Goal: Transaction & Acquisition: Purchase product/service

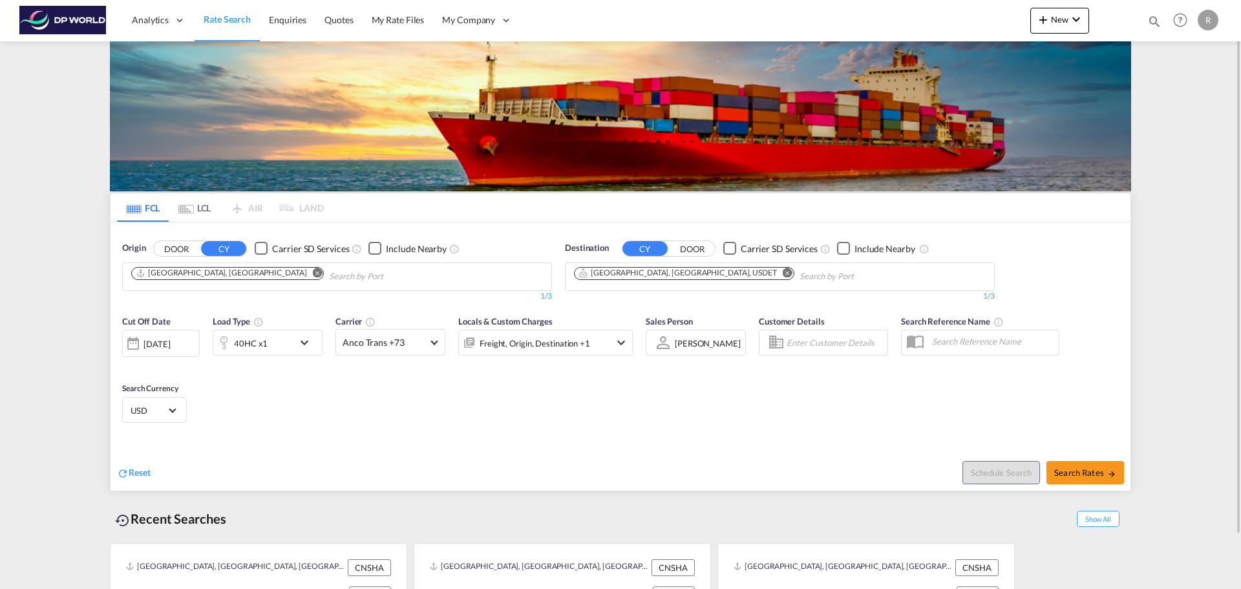
click at [313, 272] on md-icon "Remove" at bounding box center [318, 273] width 10 height 10
click at [252, 283] on body "Analytics Dashboard Rate Search Enquiries Quotes My Rate Files My Company" at bounding box center [620, 294] width 1241 height 589
paste input "[GEOGRAPHIC_DATA]"
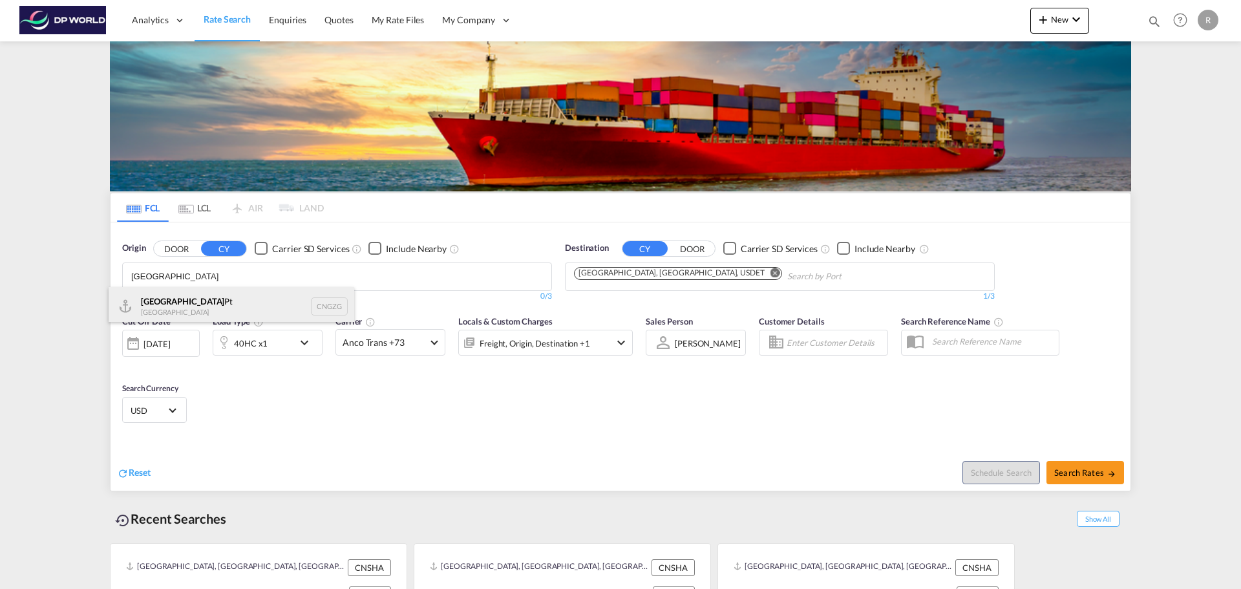
type input "[GEOGRAPHIC_DATA]"
click at [226, 301] on div "Guangzhou Pt China CNGZG" at bounding box center [232, 306] width 246 height 39
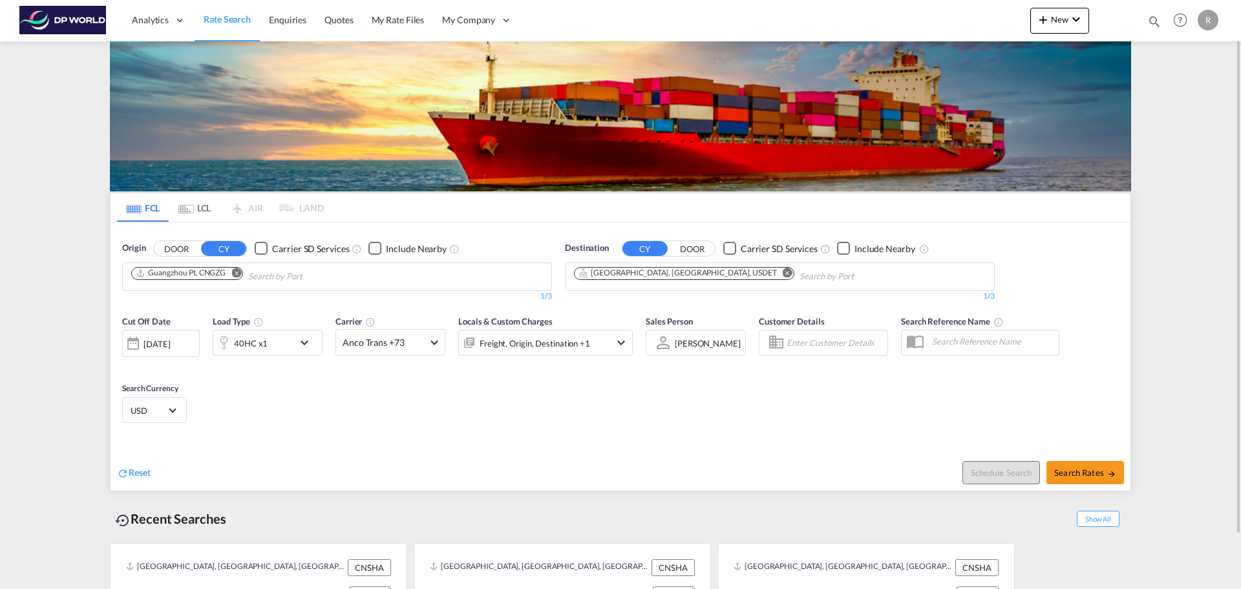
click at [783, 277] on md-icon "Remove" at bounding box center [788, 273] width 10 height 10
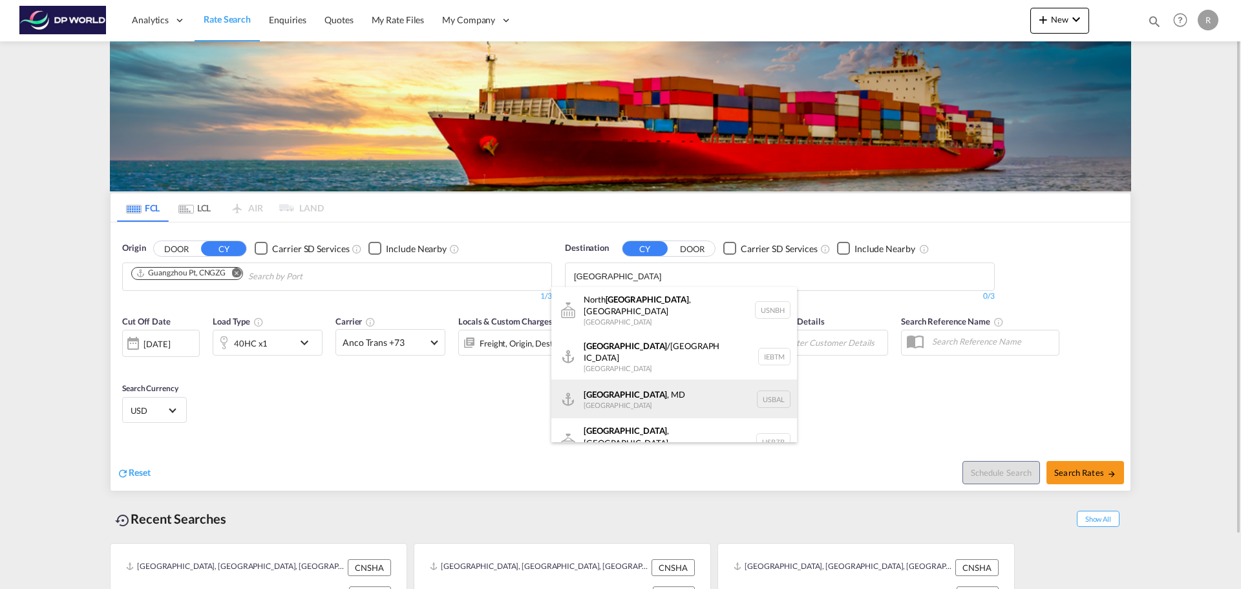
type input "[GEOGRAPHIC_DATA]"
click at [613, 384] on div "[GEOGRAPHIC_DATA] , [GEOGRAPHIC_DATA] [GEOGRAPHIC_DATA] USBAL" at bounding box center [674, 398] width 246 height 39
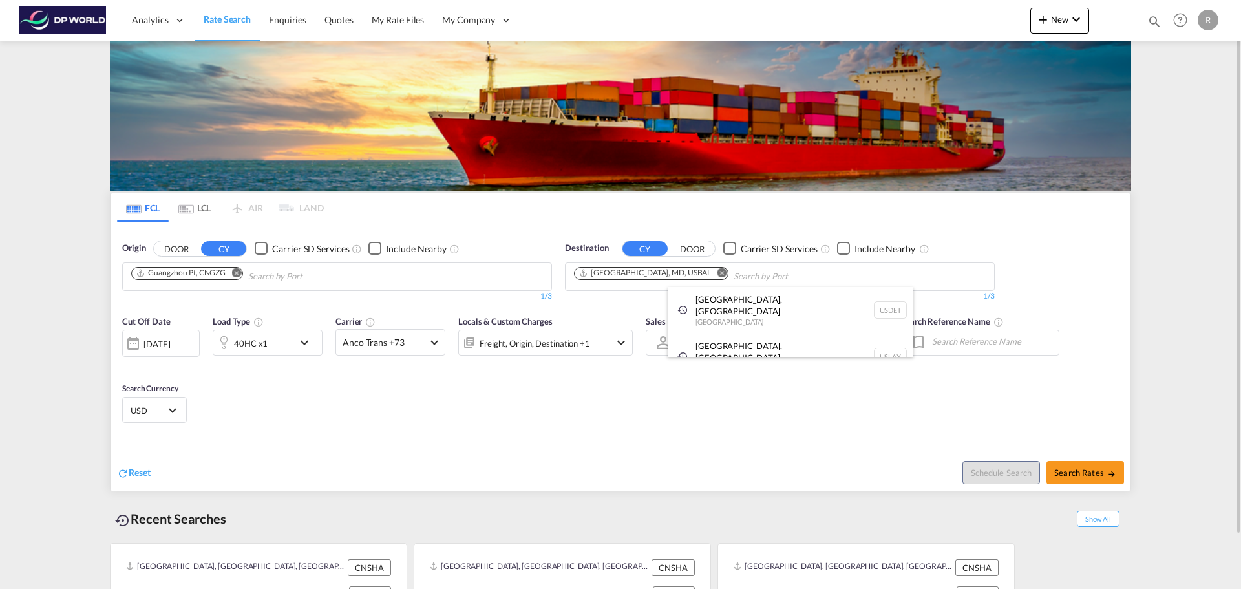
click at [572, 376] on div at bounding box center [620, 294] width 1241 height 589
click at [305, 341] on md-icon "icon-chevron-down" at bounding box center [308, 343] width 22 height 16
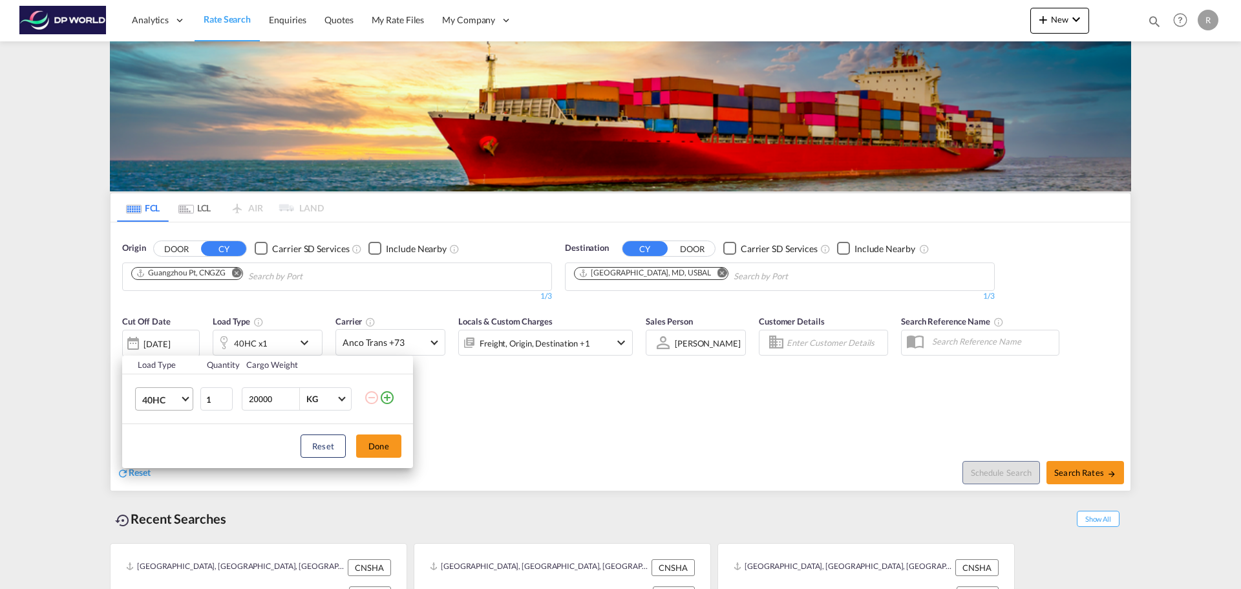
click at [193, 399] on md-select "40HC 20GP 40GP 40HC 45HC 20RE 40RE 40HR 20OT 40OT 20FR 40FR 40NR 20NR 45S 20TK …" at bounding box center [164, 398] width 58 height 23
click at [173, 374] on md-option "40GP" at bounding box center [176, 368] width 88 height 31
click at [372, 441] on button "Done" at bounding box center [378, 445] width 45 height 23
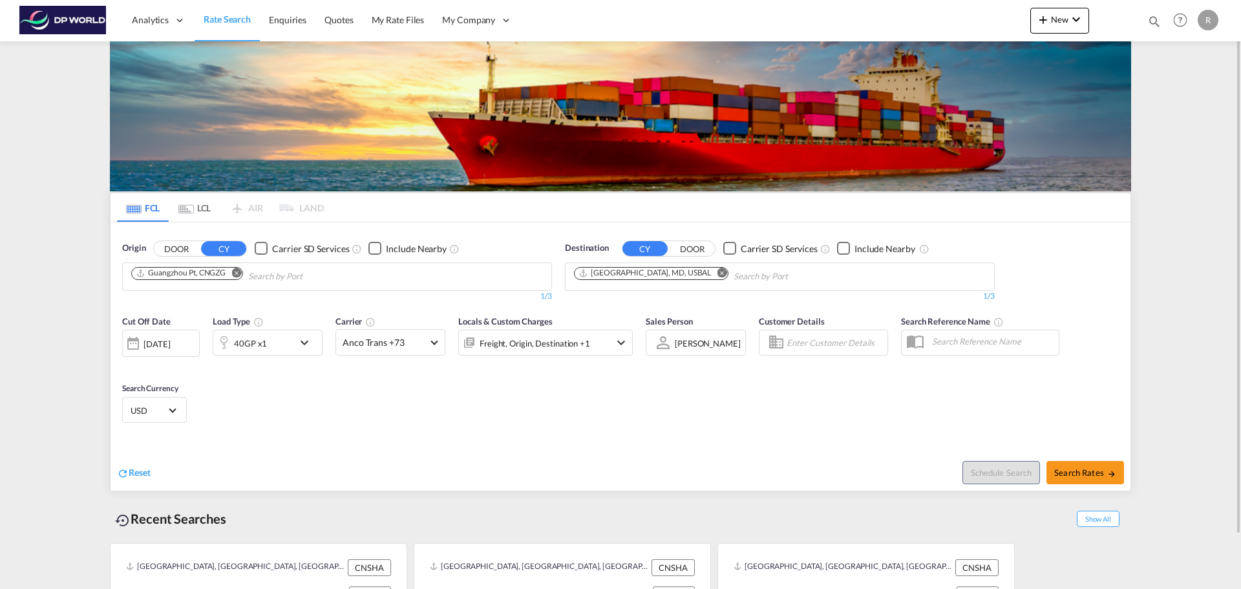
click at [170, 348] on div "[DATE]" at bounding box center [156, 344] width 26 height 12
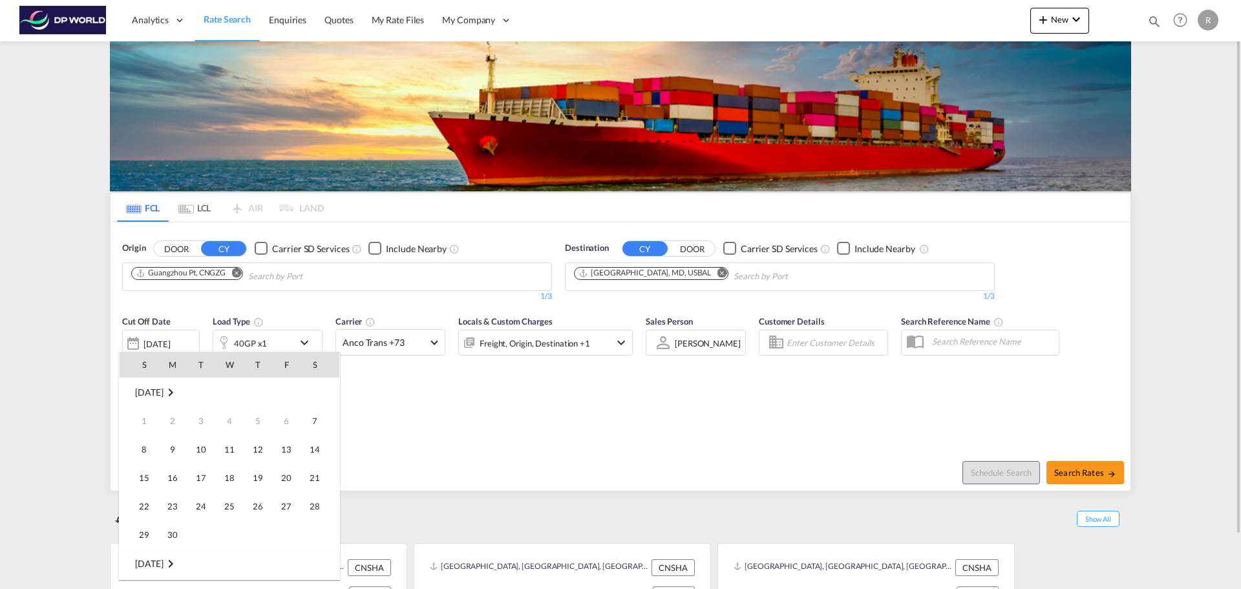
scroll to position [514, 0]
click at [174, 474] on span "15" at bounding box center [173, 478] width 26 height 26
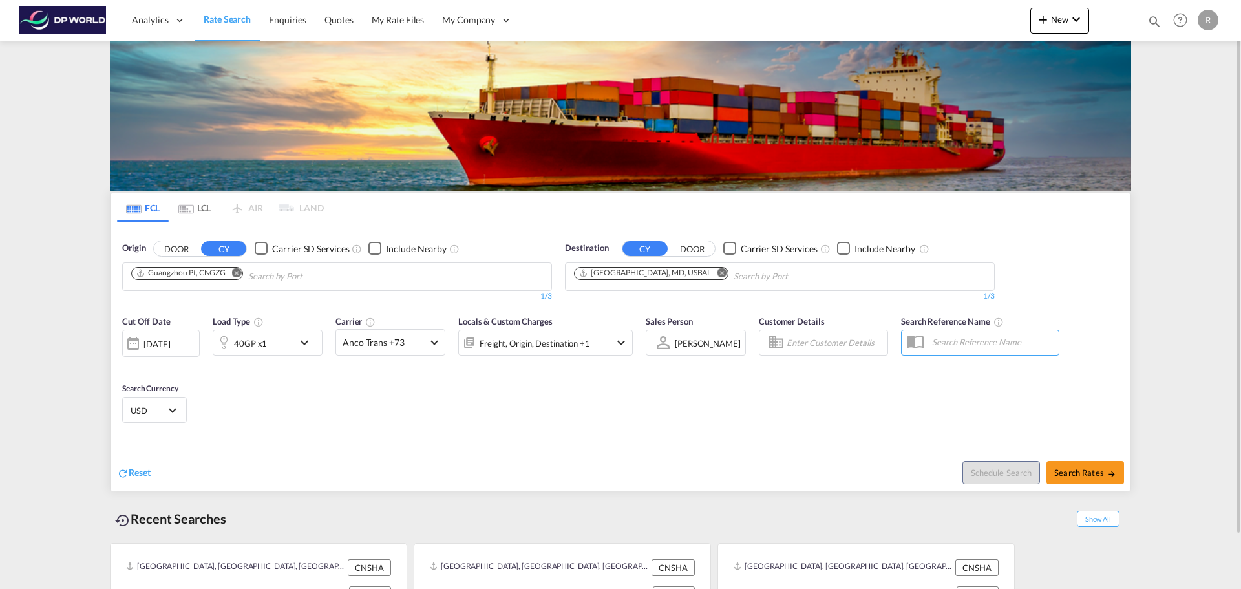
click at [185, 352] on div "[DATE]" at bounding box center [161, 343] width 78 height 27
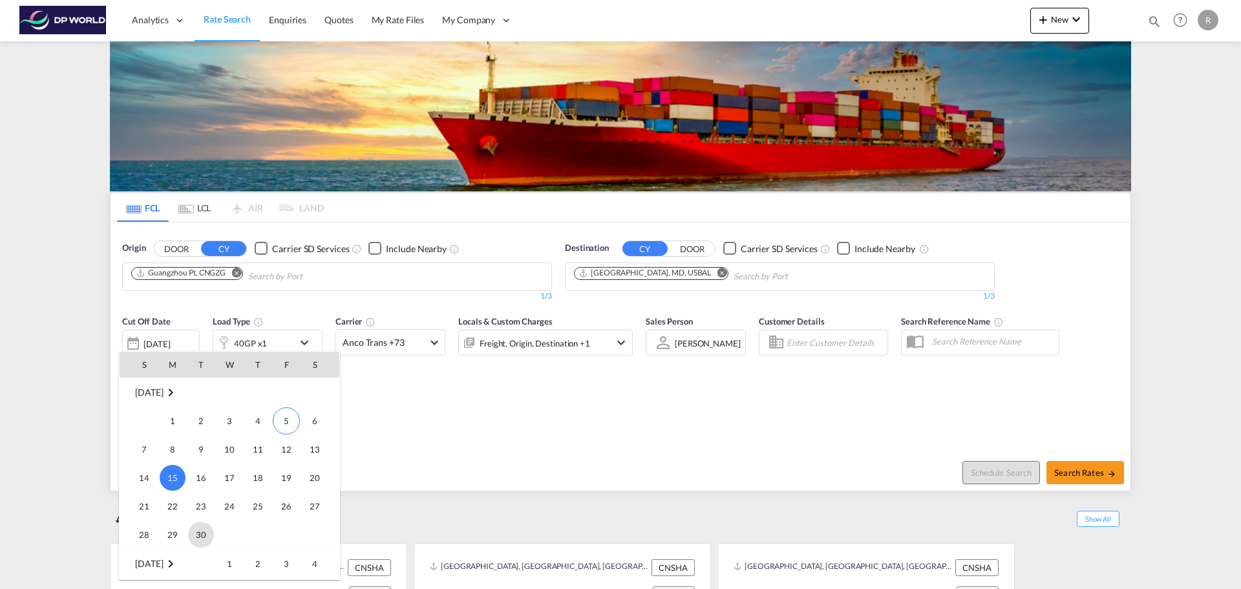
click at [196, 529] on span "30" at bounding box center [201, 535] width 26 height 26
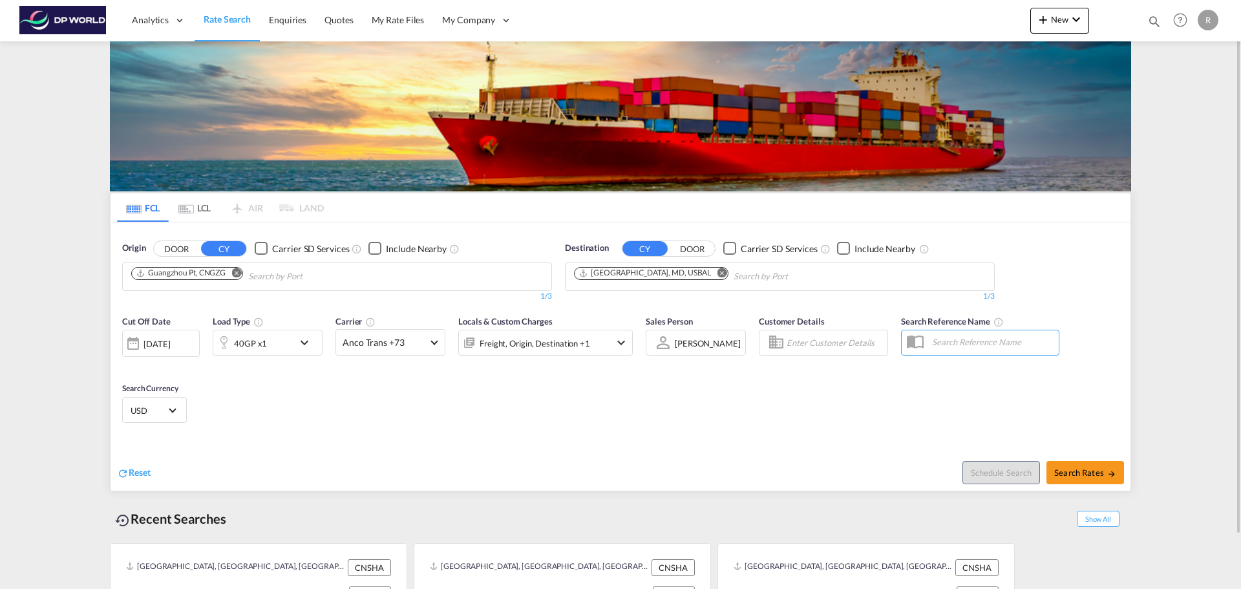
click at [516, 414] on div "Cut Off Date [DATE] [DATE] Load Type 40GP x1 Carrier Anco Trans +73 Online Rate…" at bounding box center [621, 371] width 1020 height 126
click at [432, 340] on span at bounding box center [433, 340] width 7 height 7
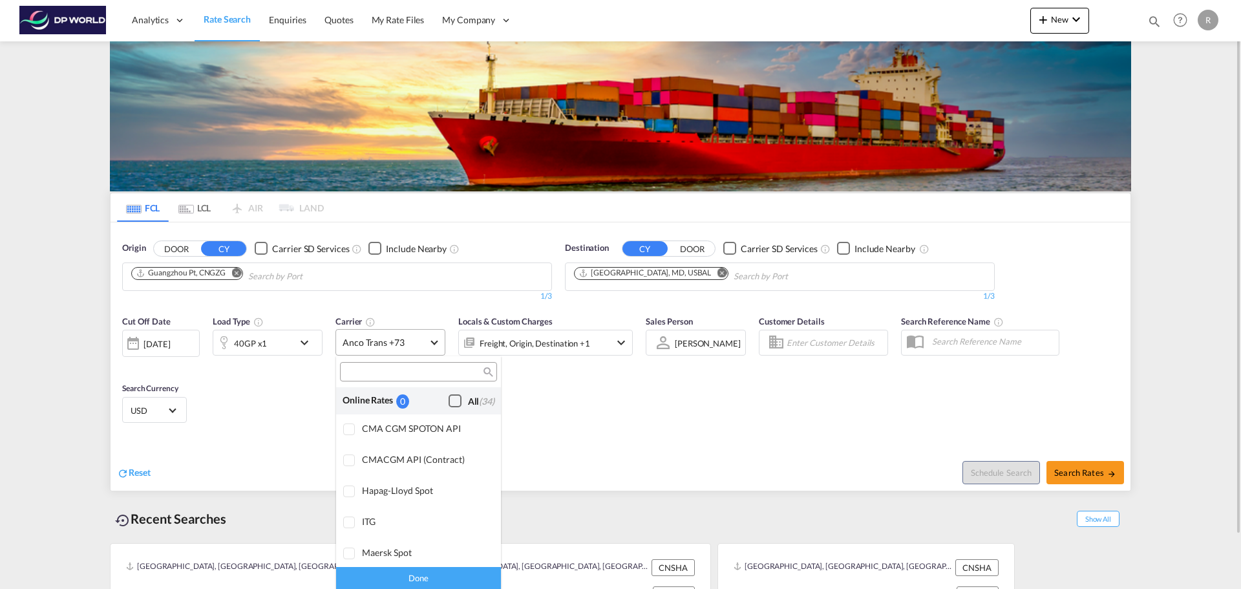
scroll to position [1038, 0]
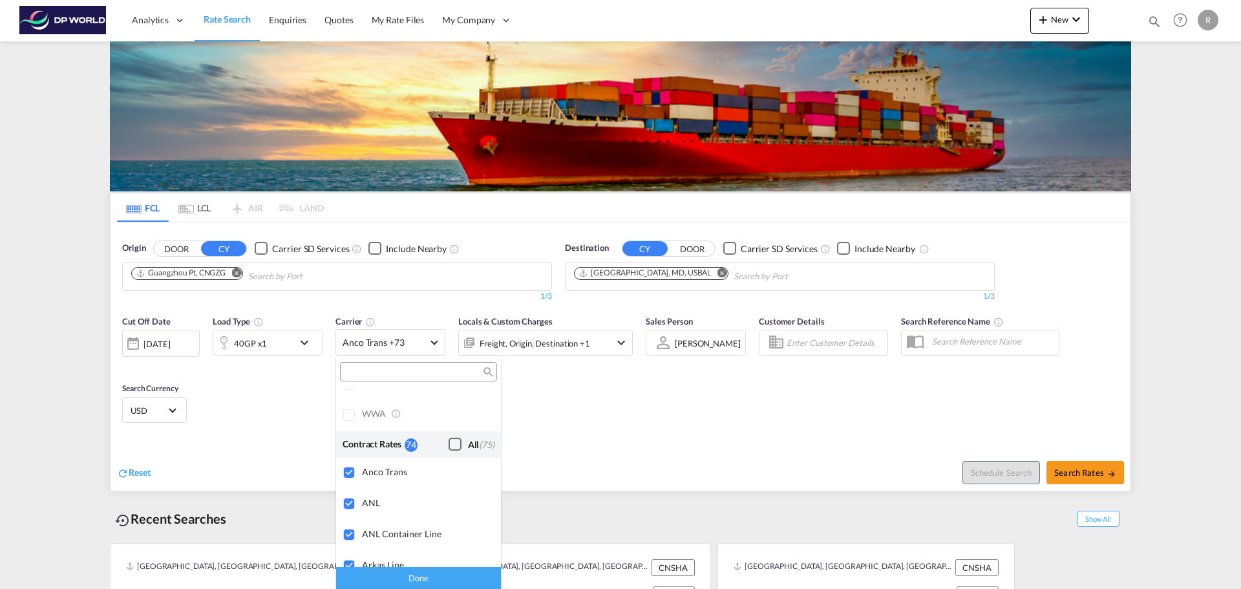
click at [551, 414] on md-backdrop at bounding box center [620, 294] width 1241 height 589
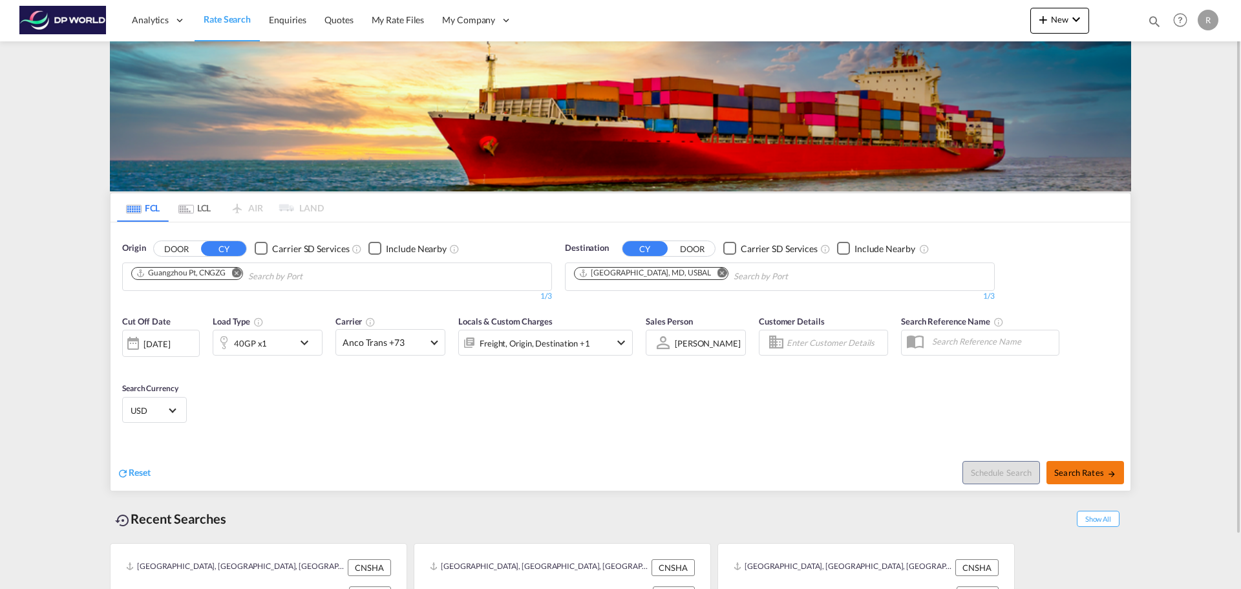
click at [1095, 467] on span "Search Rates" at bounding box center [1085, 472] width 62 height 10
type input "CNGZG to USBAL / [DATE]"
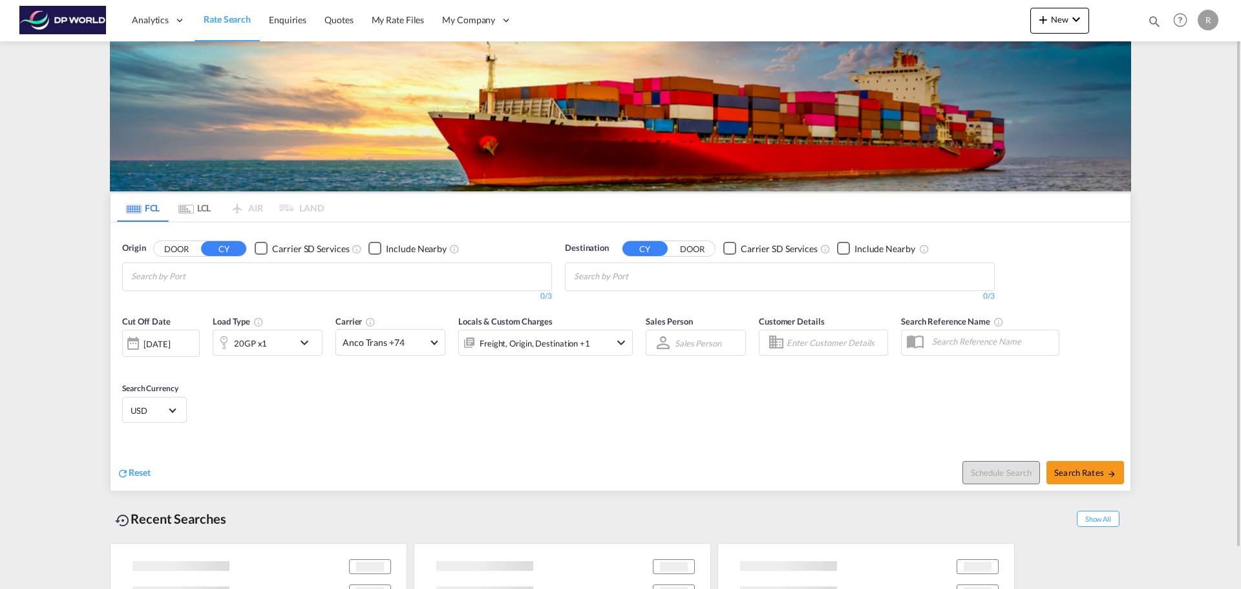
click at [270, 352] on div "20GP x1" at bounding box center [253, 343] width 80 height 26
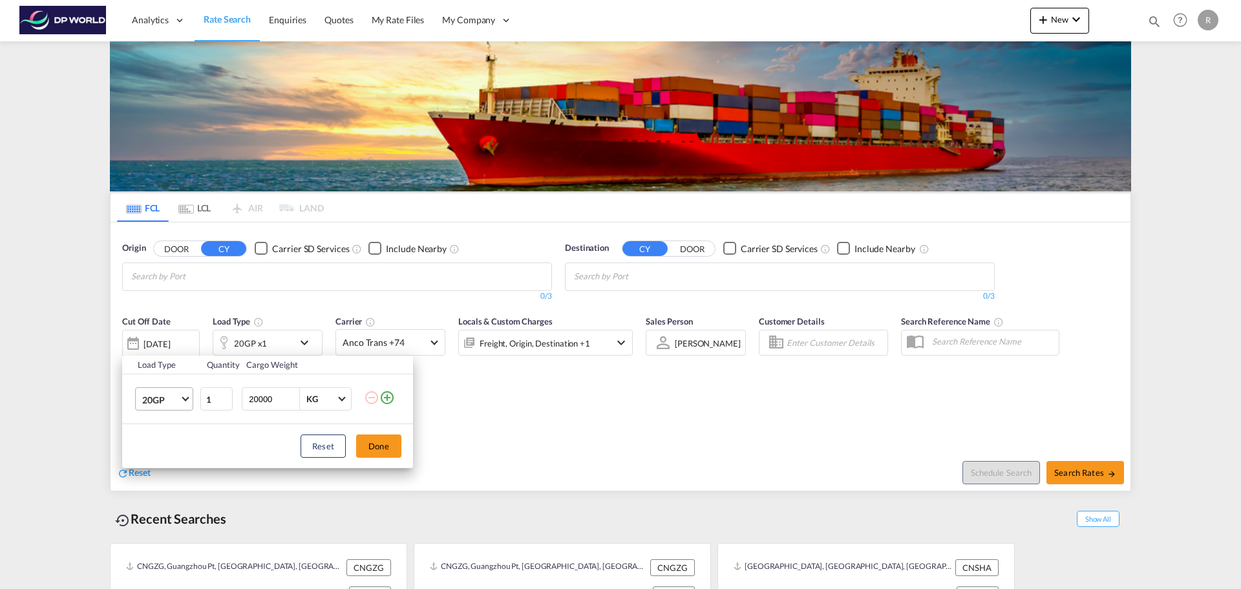
click at [170, 396] on span "20GP" at bounding box center [160, 400] width 37 height 13
click at [160, 431] on div "40GP" at bounding box center [153, 430] width 23 height 13
click at [370, 447] on button "Done" at bounding box center [378, 445] width 45 height 23
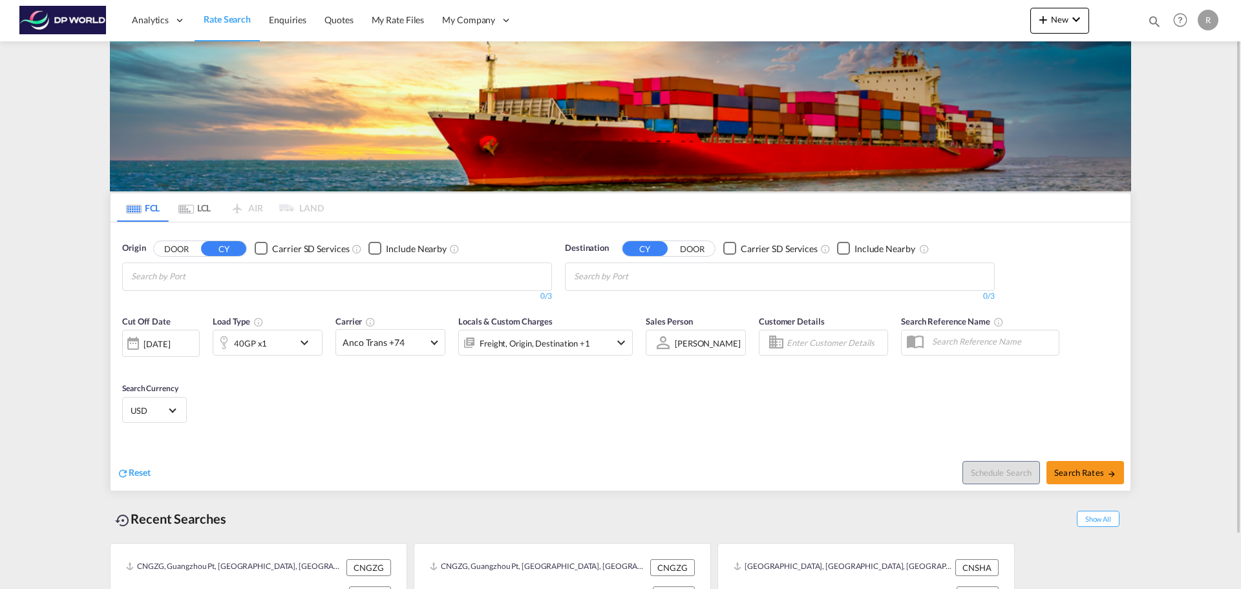
click at [317, 280] on md-chips at bounding box center [337, 276] width 428 height 27
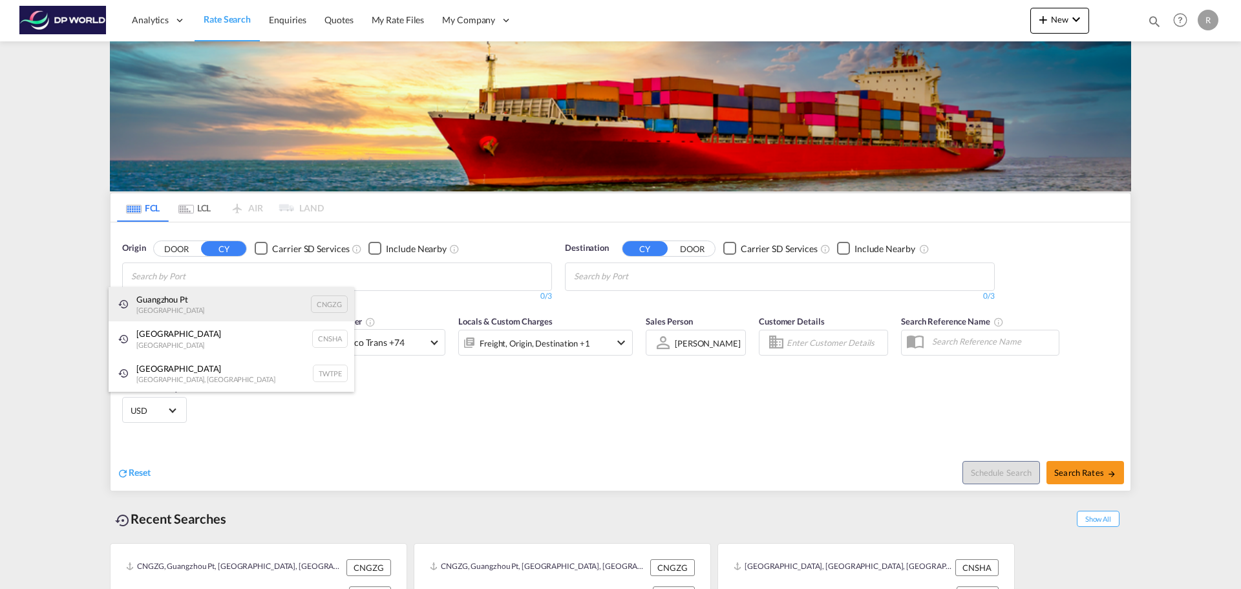
click at [217, 308] on div "Guangzhou Pt China CNGZG" at bounding box center [232, 304] width 246 height 35
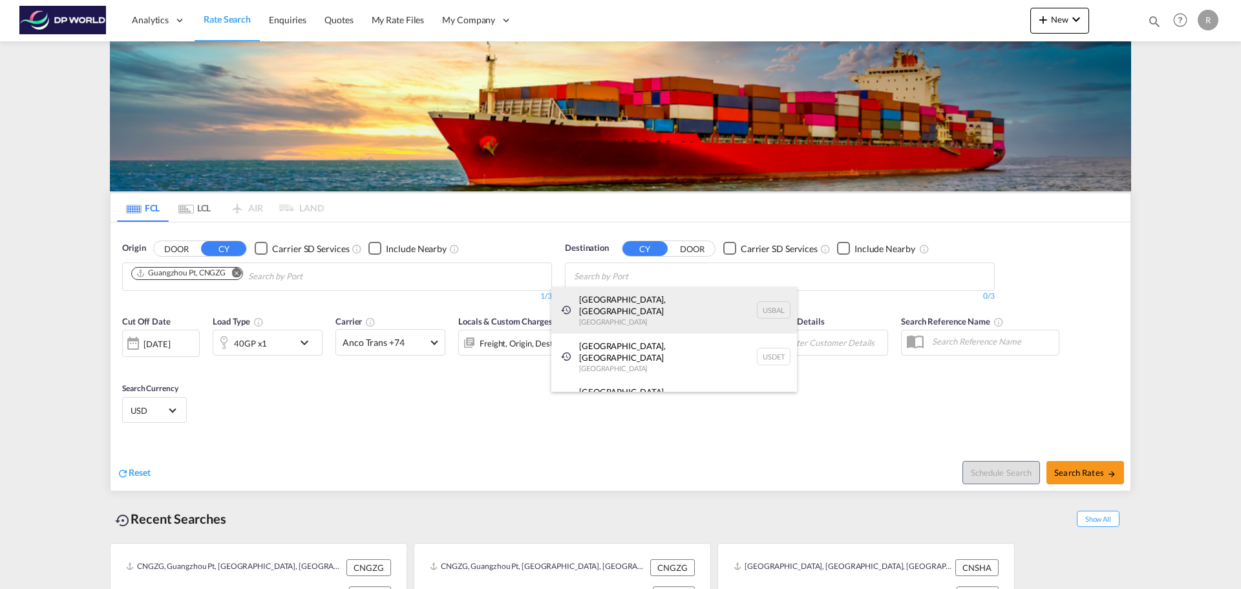
click at [596, 301] on div "Baltimore, MD United States USBAL" at bounding box center [674, 310] width 246 height 47
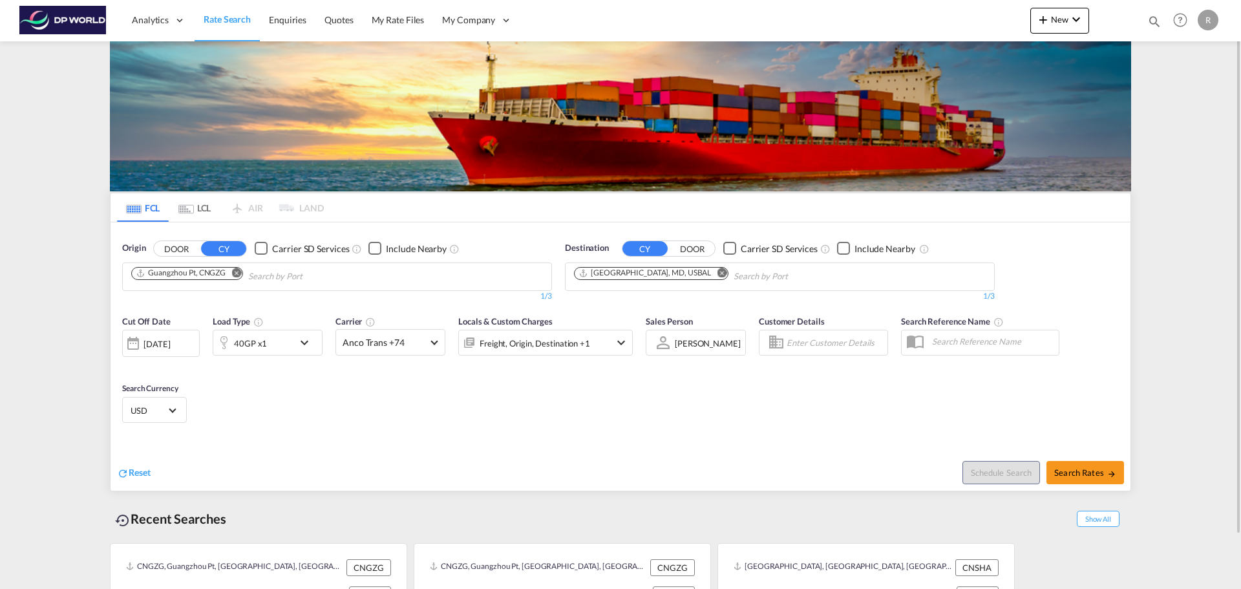
click at [143, 341] on div "[DATE]" at bounding box center [156, 344] width 26 height 12
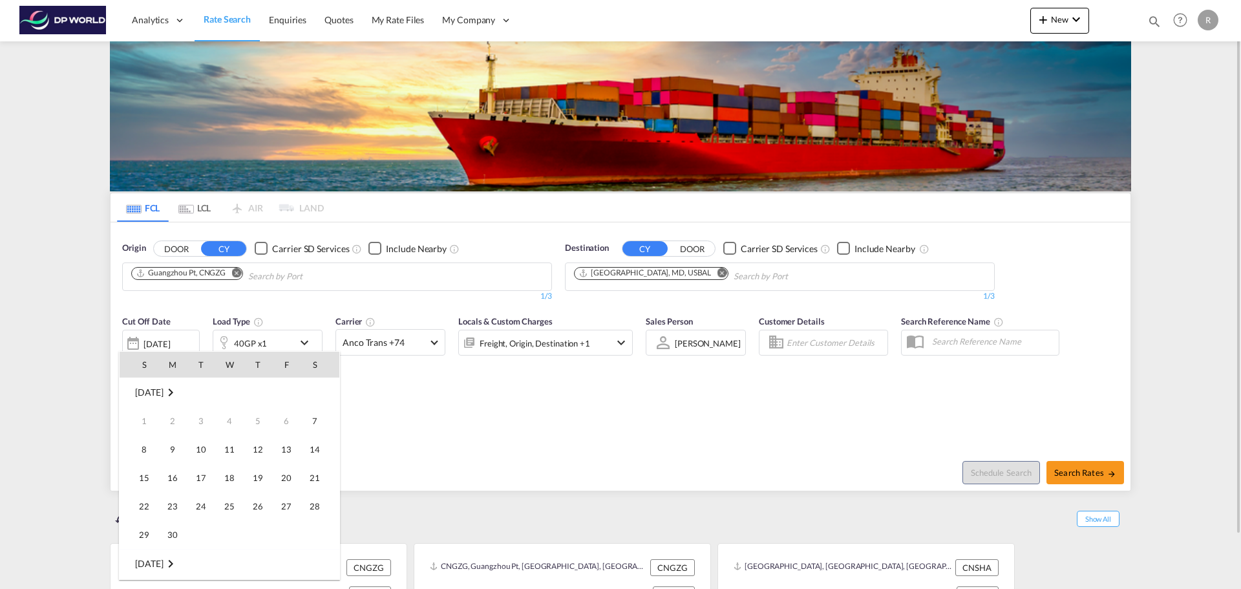
scroll to position [514, 0]
click at [151, 473] on span "14" at bounding box center [144, 478] width 26 height 26
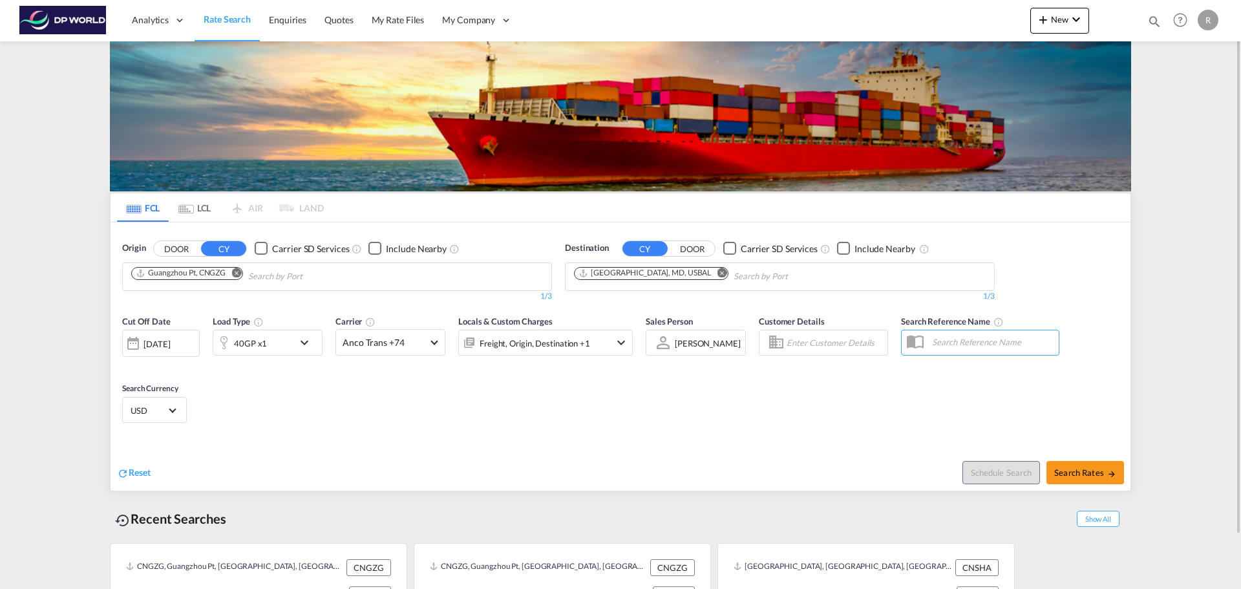
click at [413, 398] on div "Cut Off Date 14 Sep 2025 14/09/2025 Load Type 40GP x1 Carrier Anco Trans +74 On…" at bounding box center [621, 371] width 1020 height 126
click at [1107, 469] on md-icon "icon-arrow-right" at bounding box center [1111, 473] width 9 height 9
type input "CNGZG to USBAL / 14 Sep 2025"
click at [234, 282] on md-chips-wrap "Guangzhou Pt, CNGZG" at bounding box center [252, 275] width 247 height 24
click at [164, 349] on div "[DATE]" at bounding box center [156, 344] width 26 height 12
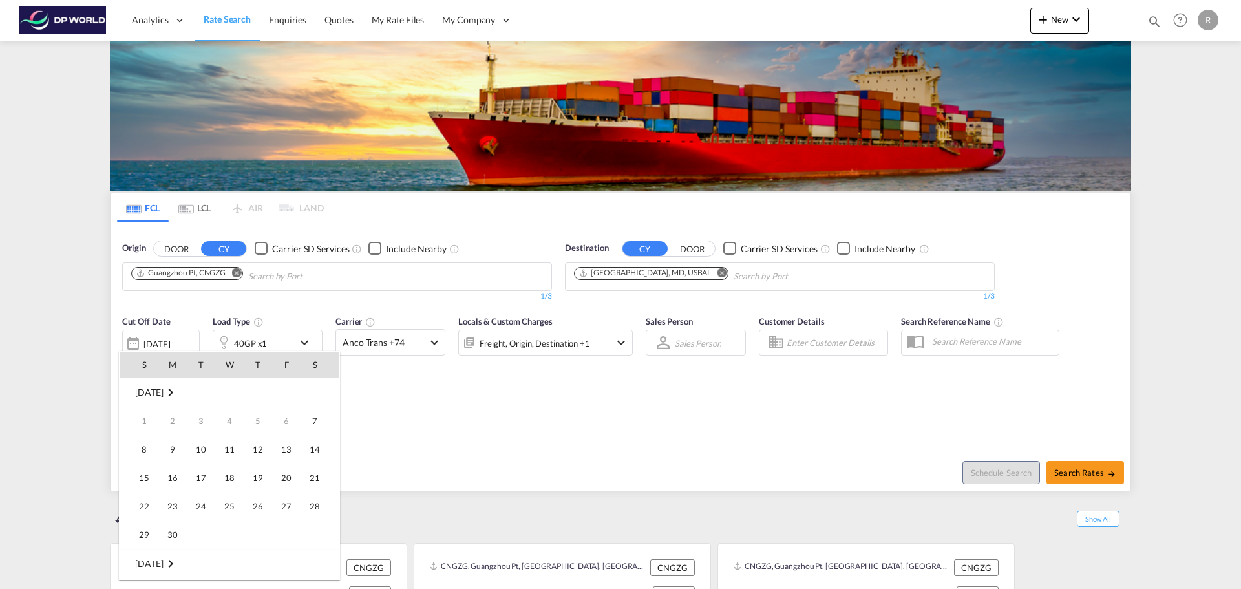
scroll to position [514, 0]
click at [145, 472] on span "14" at bounding box center [144, 478] width 26 height 26
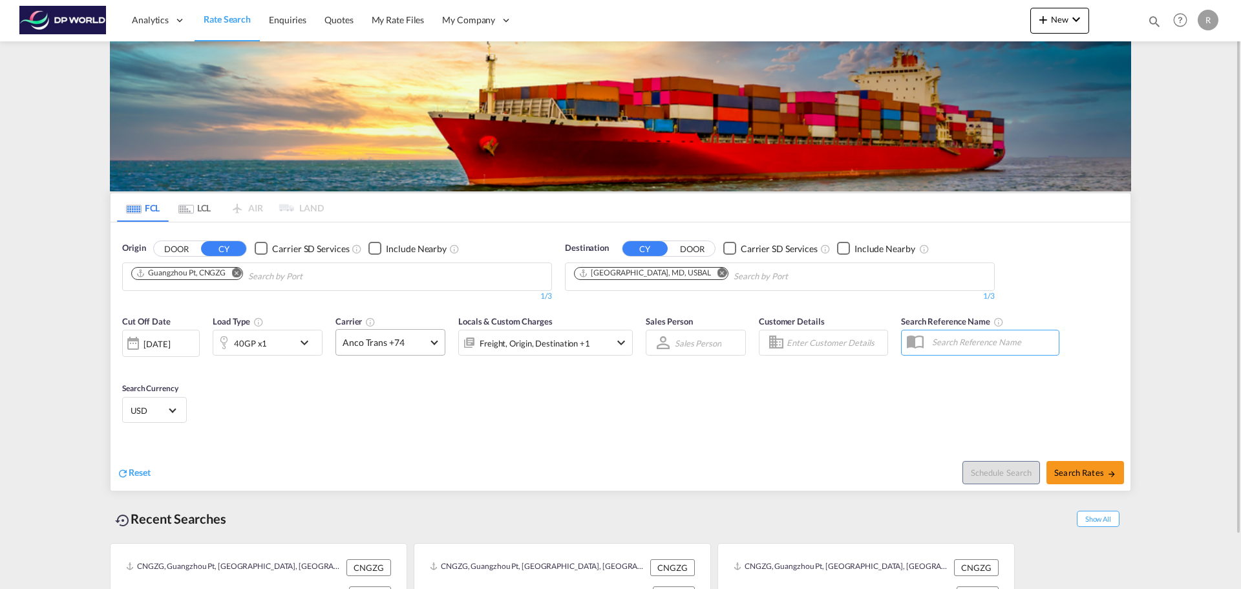
click at [425, 348] on span "Anco Trans +74" at bounding box center [385, 342] width 84 height 13
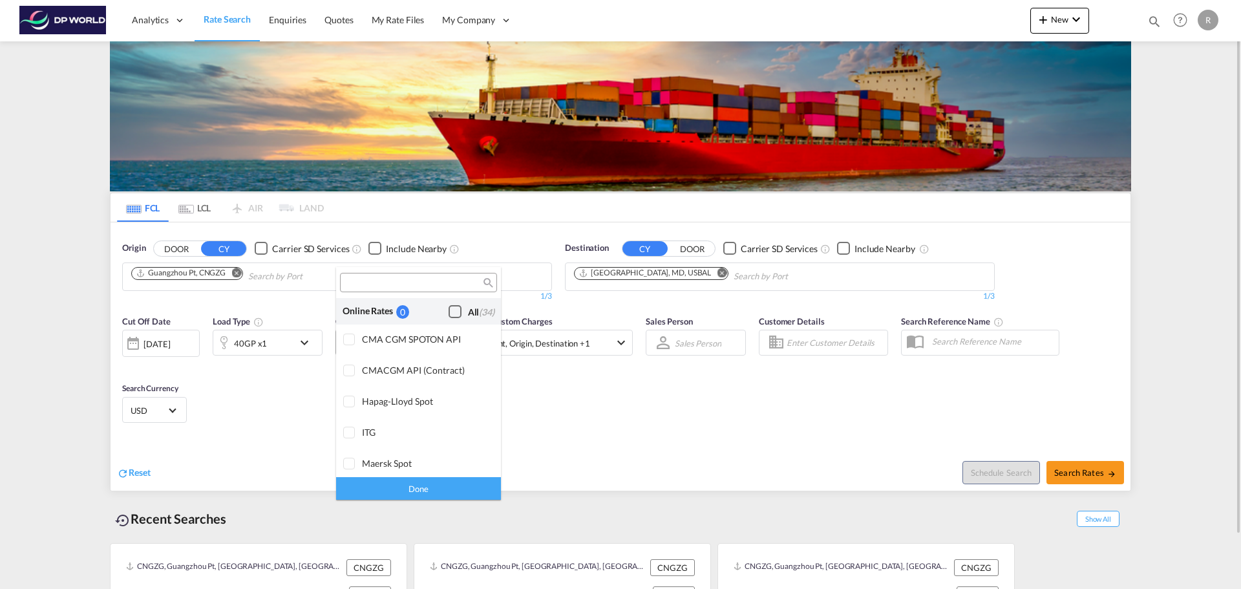
scroll to position [1038, 0]
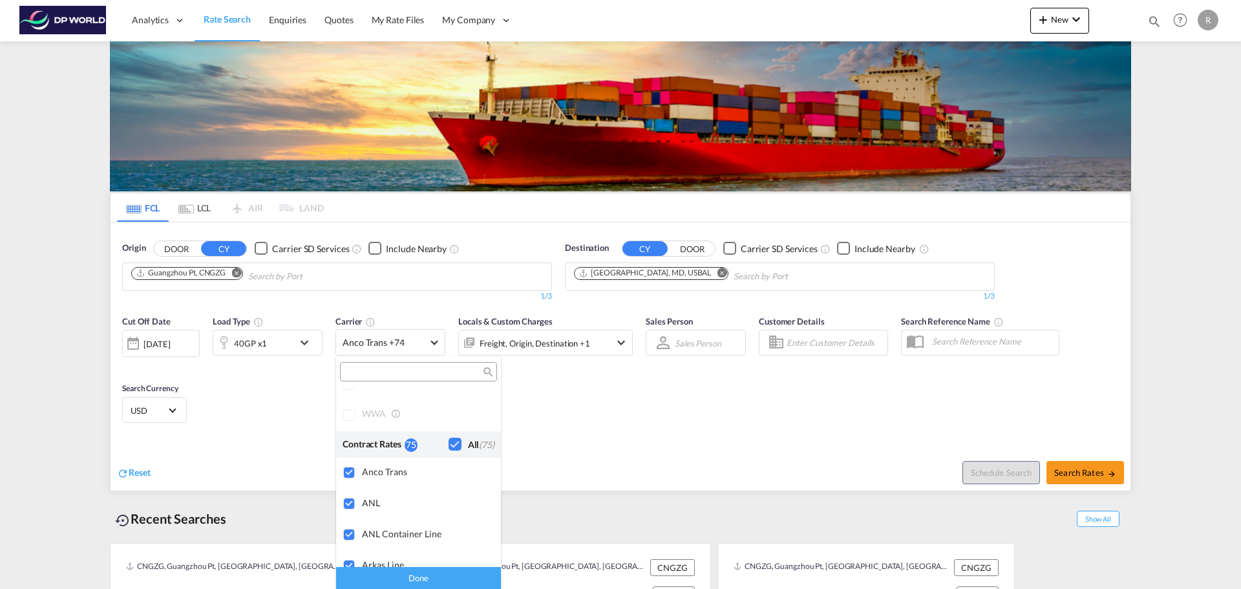
click at [449, 447] on div "Checkbox No Ink" at bounding box center [455, 444] width 13 height 13
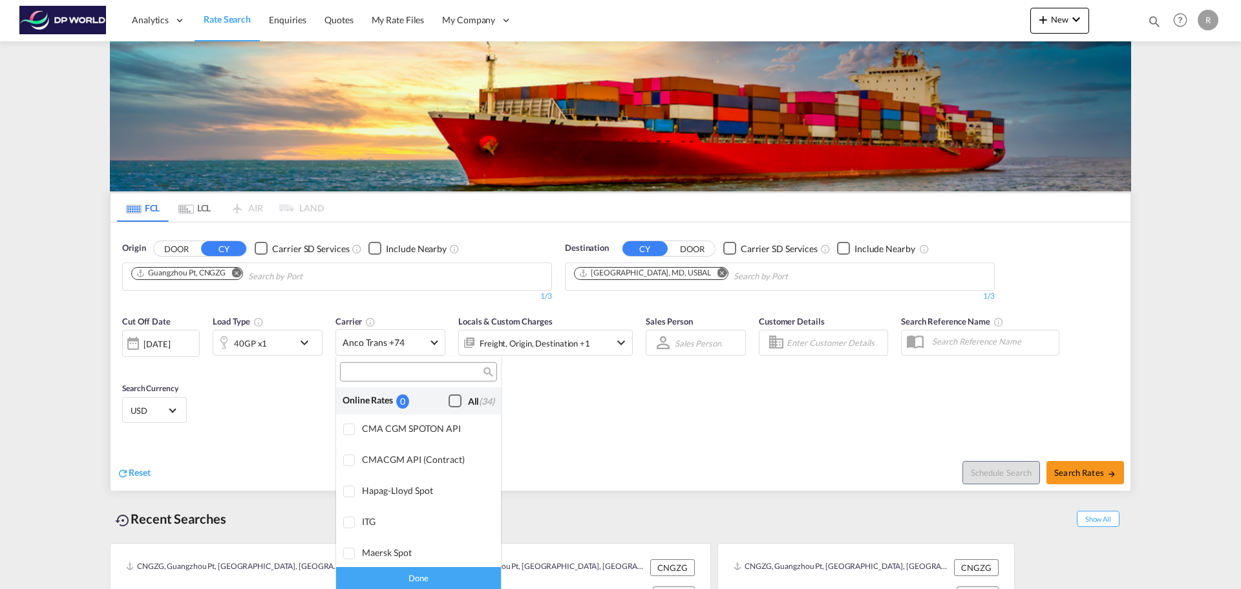
click at [449, 401] on div "Checkbox No Ink" at bounding box center [455, 400] width 13 height 13
click at [591, 414] on md-backdrop at bounding box center [620, 294] width 1241 height 589
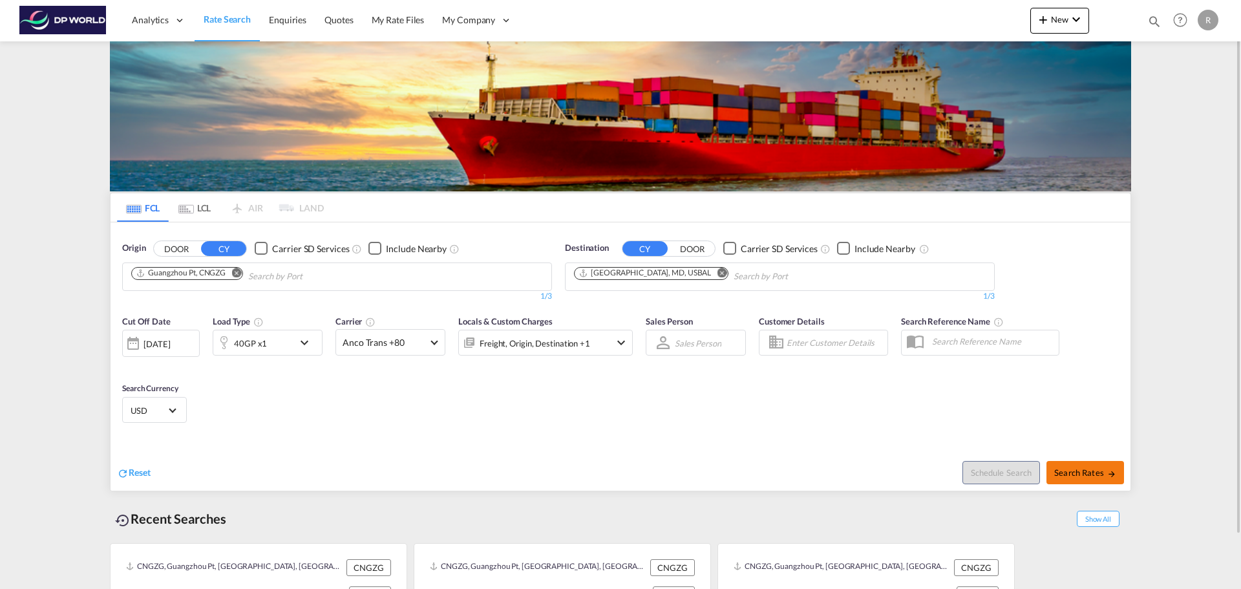
click at [1082, 470] on span "Search Rates" at bounding box center [1085, 472] width 62 height 10
type input "CNGZG to USBAL / 14 Sep 2025"
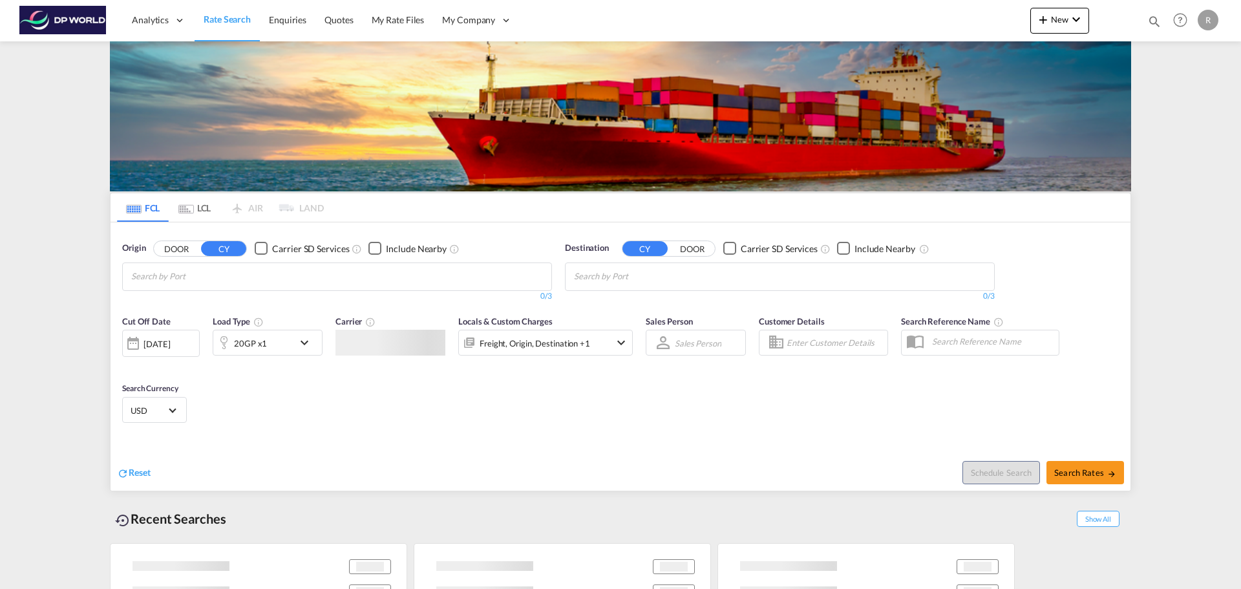
click at [1215, 23] on div "R" at bounding box center [1208, 20] width 21 height 21
click at [1176, 98] on button "Logout" at bounding box center [1193, 99] width 84 height 26
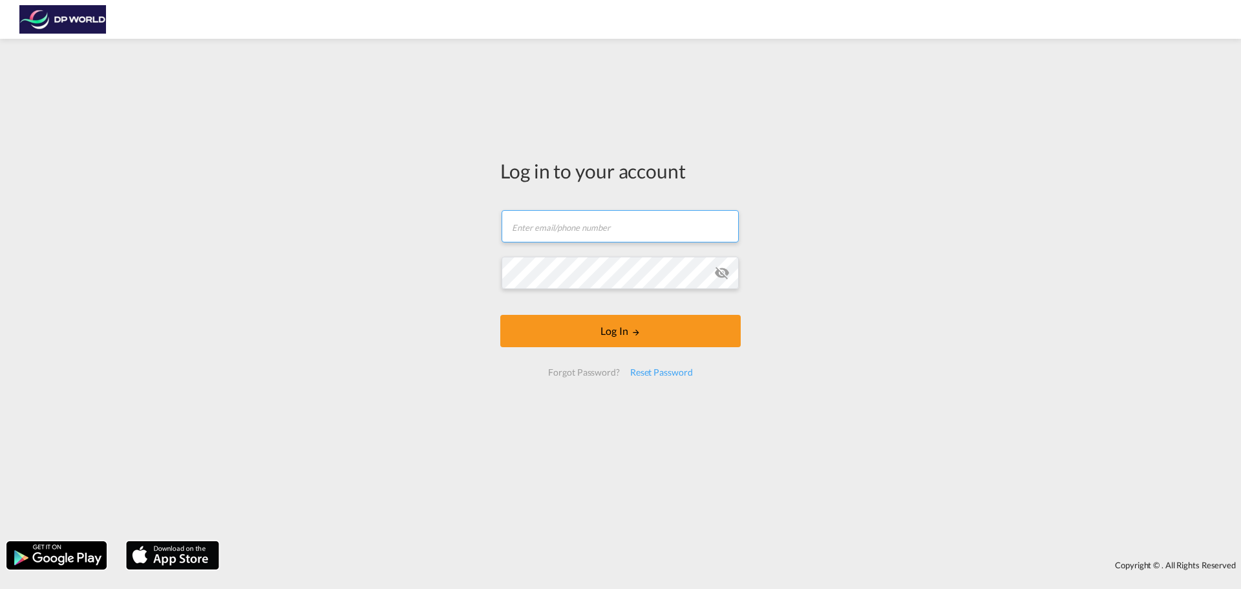
type input "ruth.vega@dpworld.com"
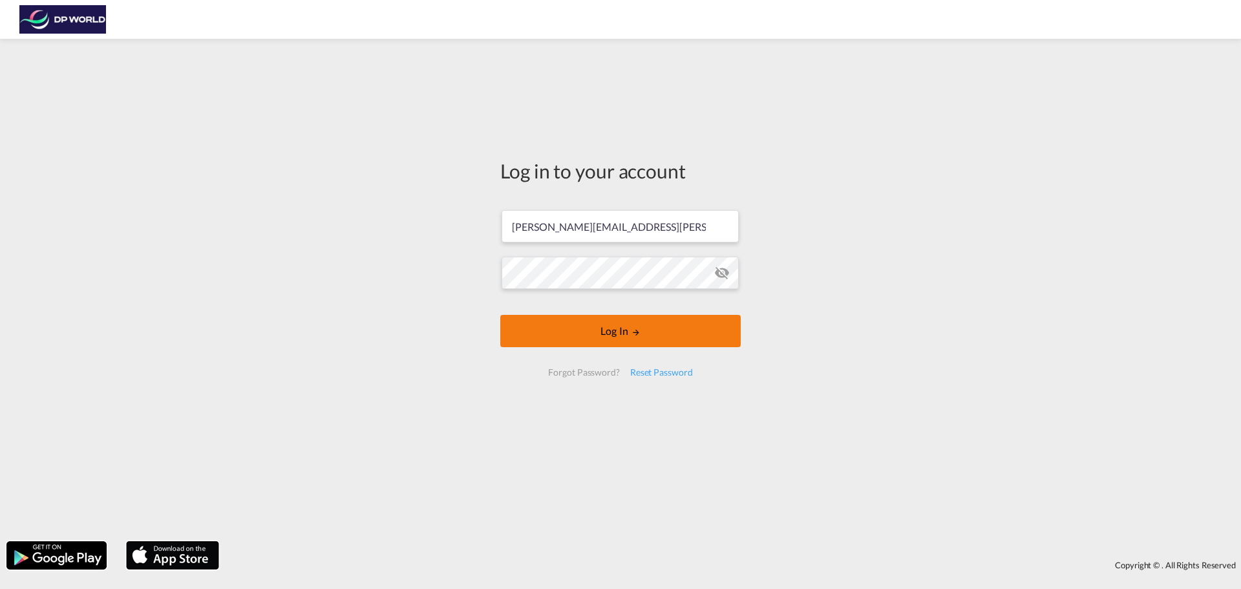
click at [629, 337] on button "Log In" at bounding box center [620, 331] width 240 height 32
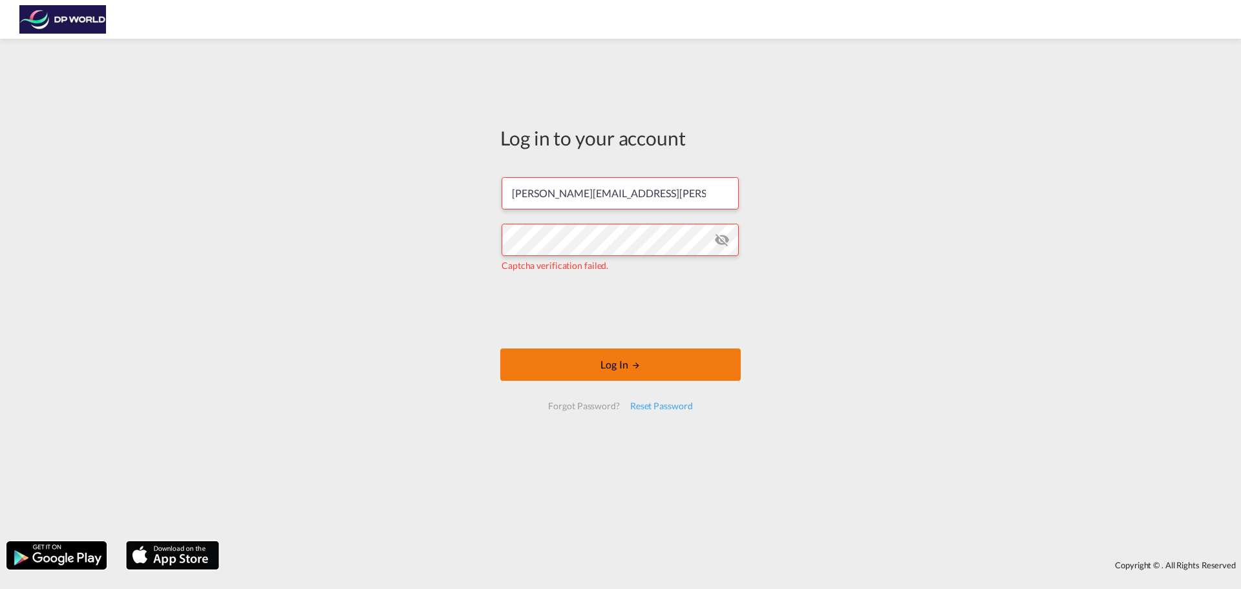
click at [626, 366] on button "Log In" at bounding box center [620, 364] width 240 height 32
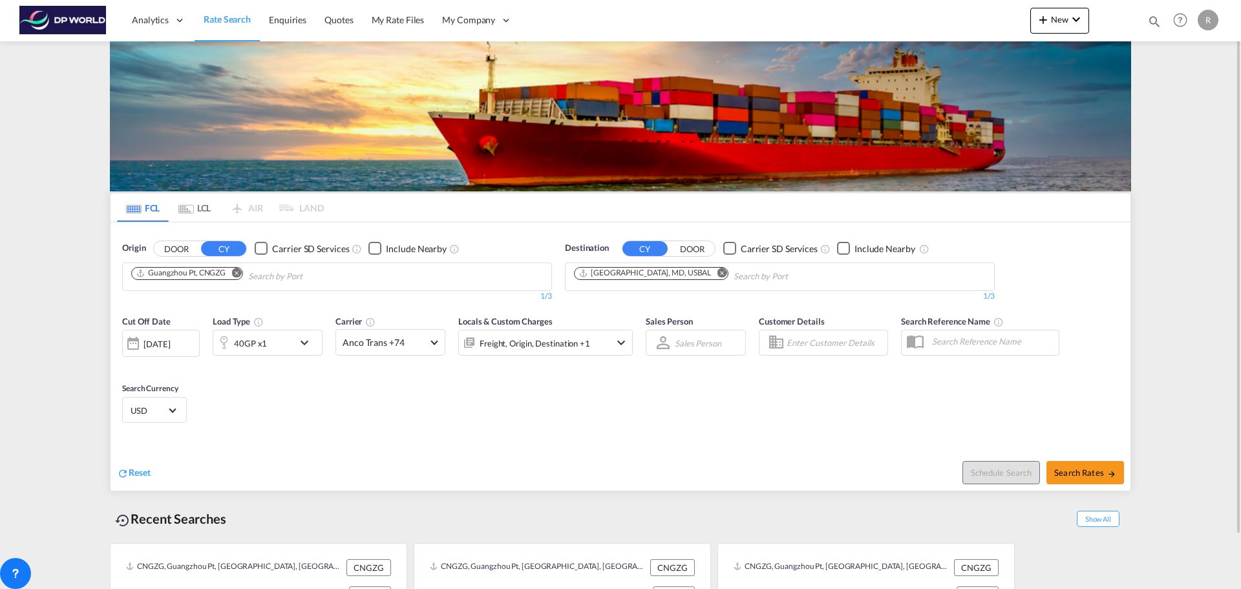
click at [150, 346] on div "[DATE]" at bounding box center [156, 344] width 26 height 12
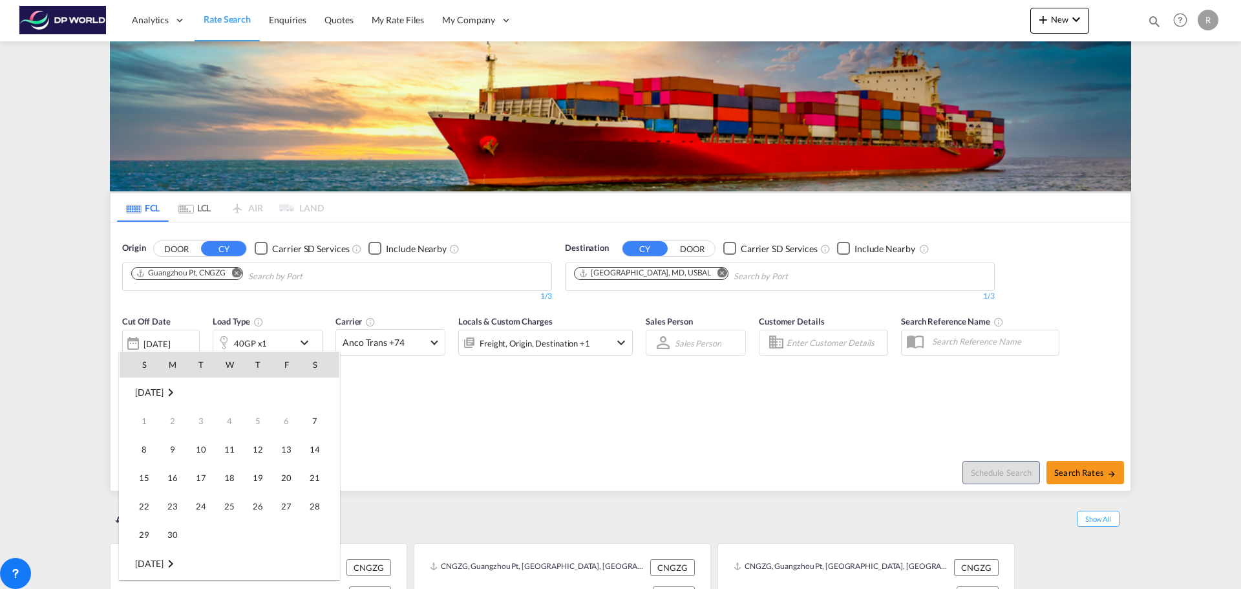
scroll to position [514, 0]
click at [169, 478] on span "15" at bounding box center [173, 478] width 26 height 26
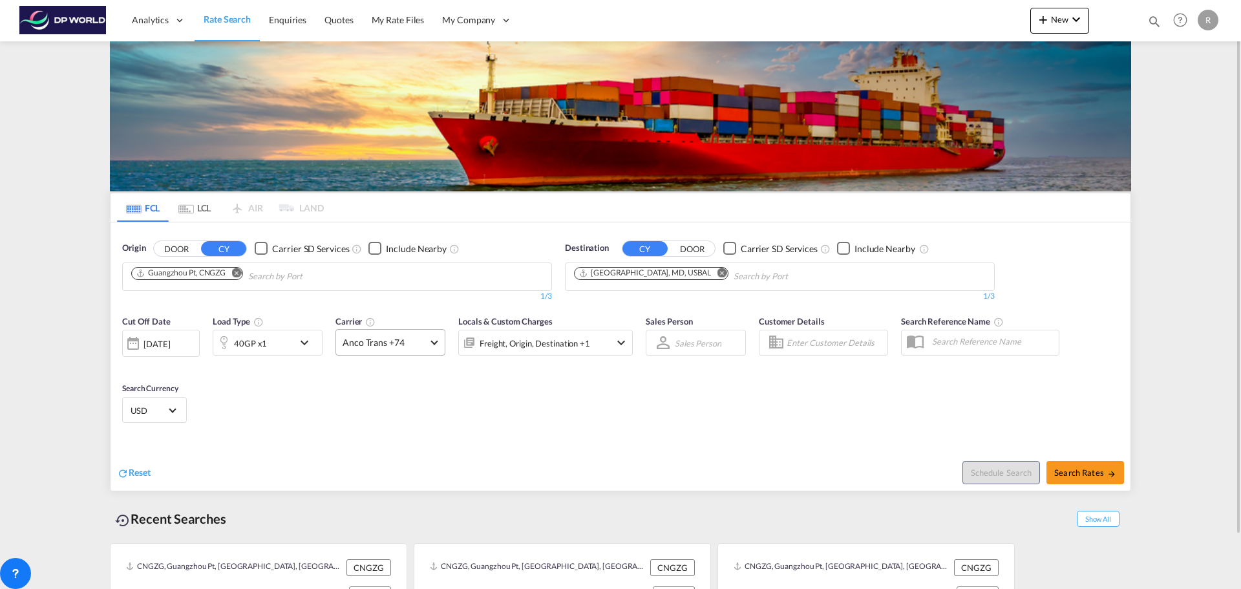
click at [428, 343] on md-select-value "Anco Trans +74" at bounding box center [390, 342] width 109 height 25
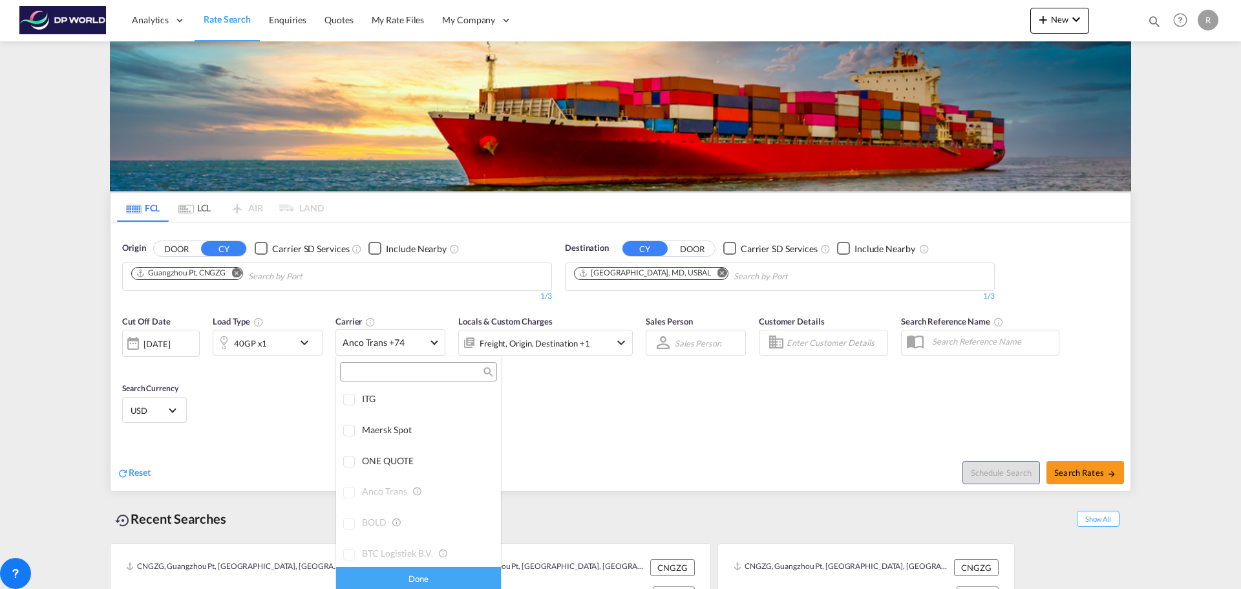
scroll to position [0, 0]
click at [454, 403] on div "Checkbox No Ink" at bounding box center [455, 400] width 13 height 13
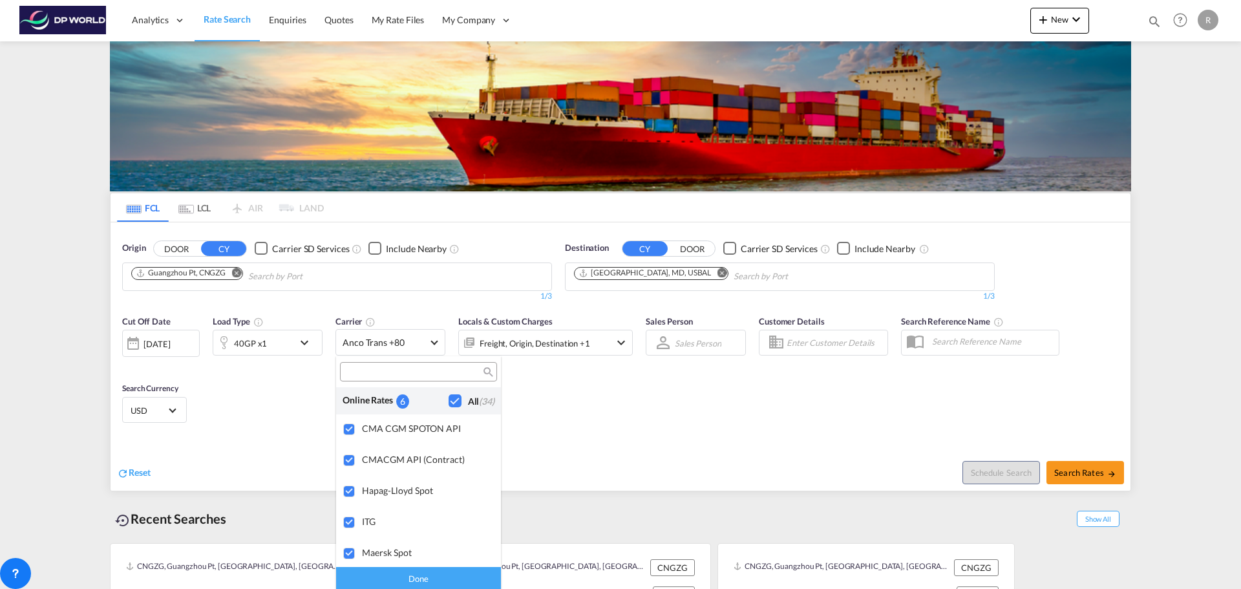
click at [579, 396] on md-backdrop at bounding box center [620, 294] width 1241 height 589
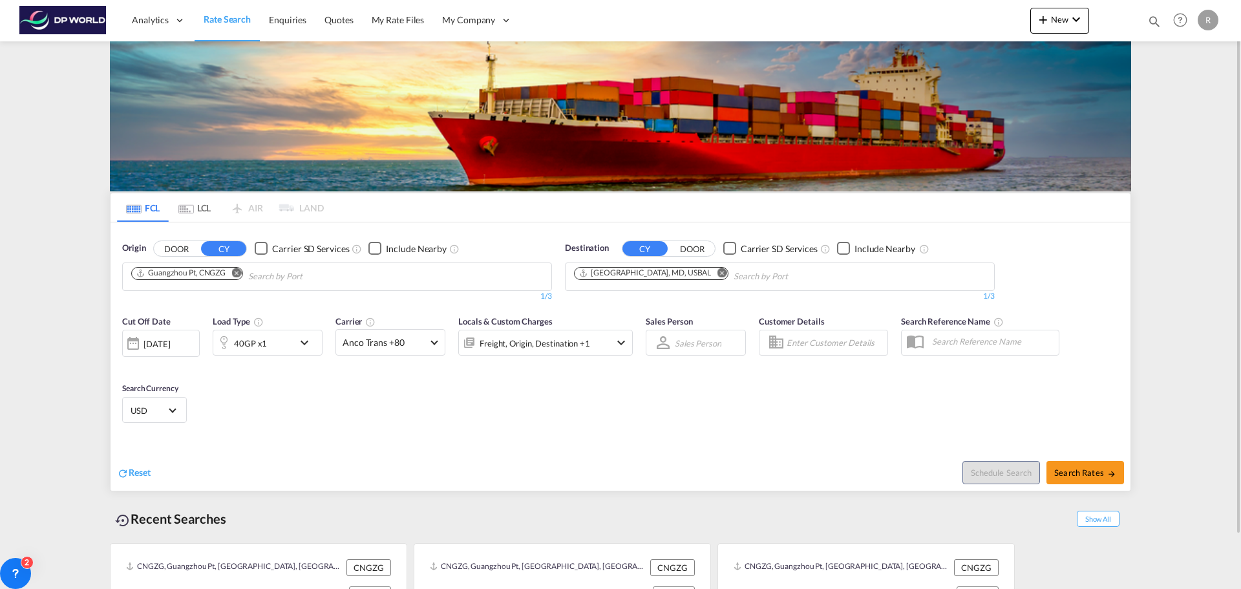
click at [235, 277] on button "Remove" at bounding box center [232, 274] width 19 height 13
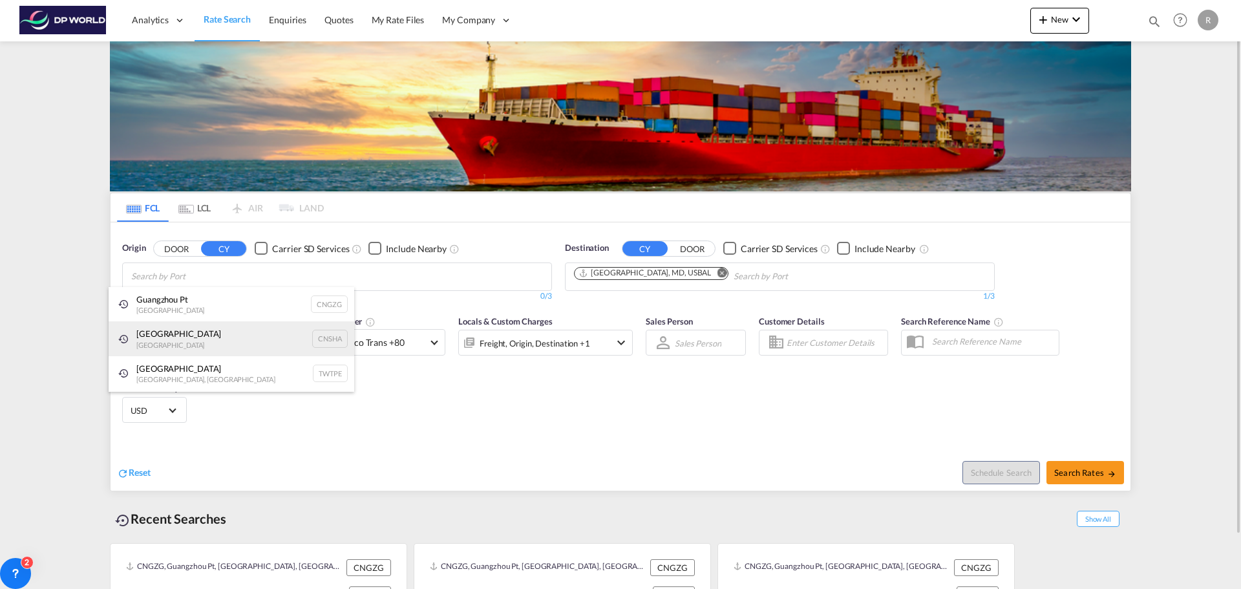
click at [221, 333] on div "Shanghai China CNSHA" at bounding box center [232, 338] width 246 height 35
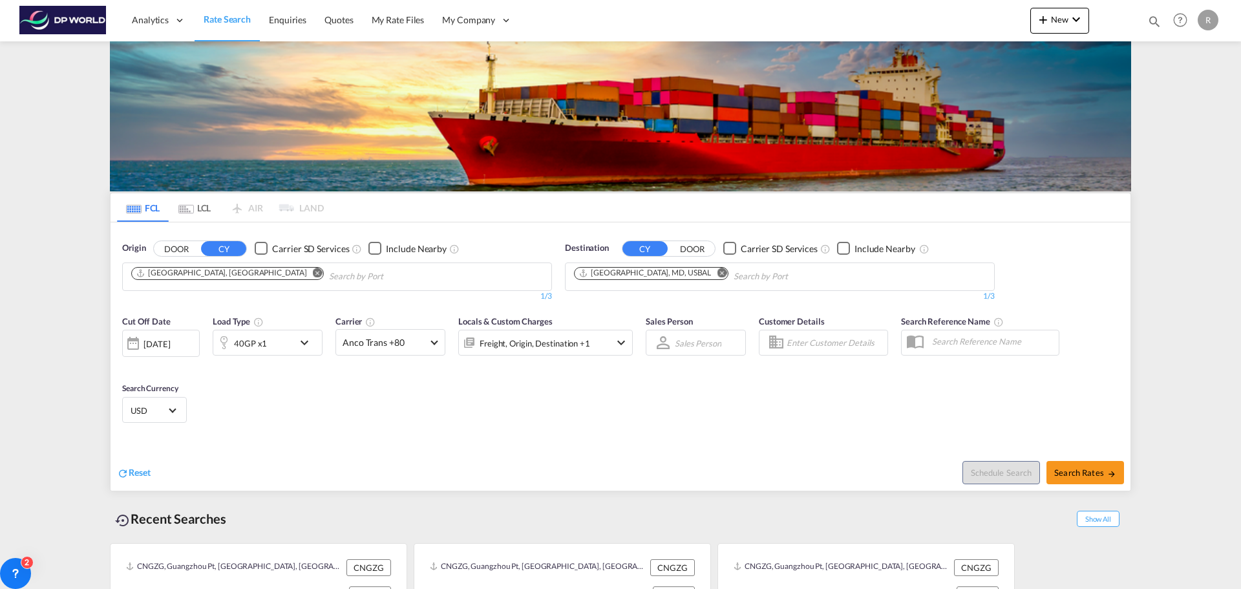
click at [313, 274] on md-icon "Remove" at bounding box center [318, 273] width 10 height 10
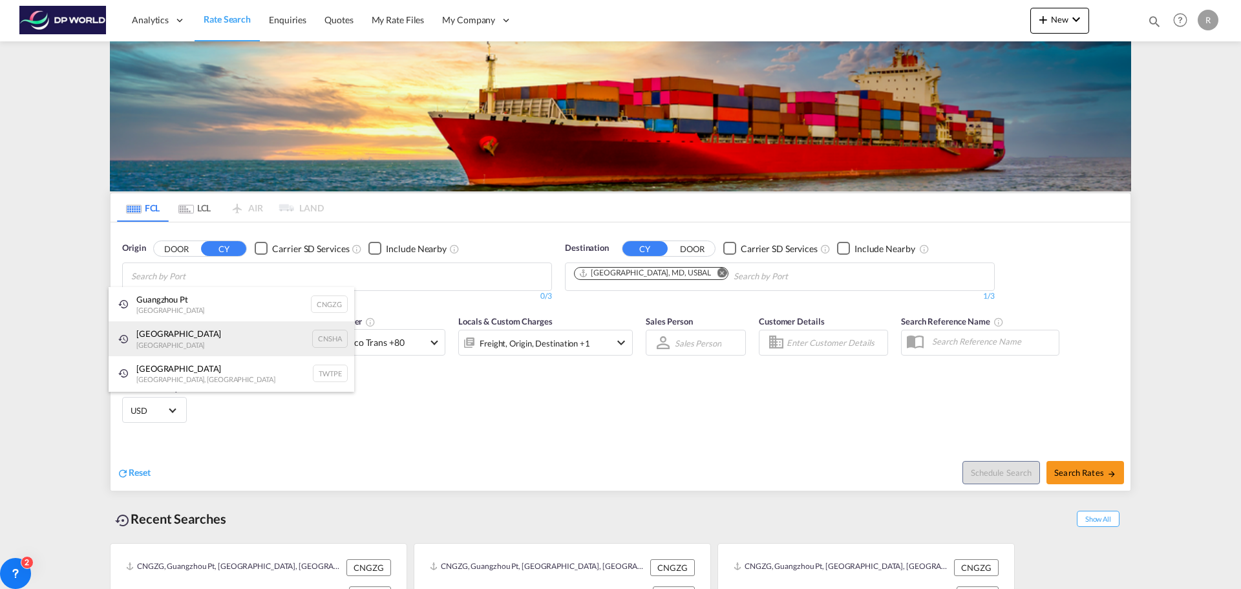
paste input "Shenzhen"
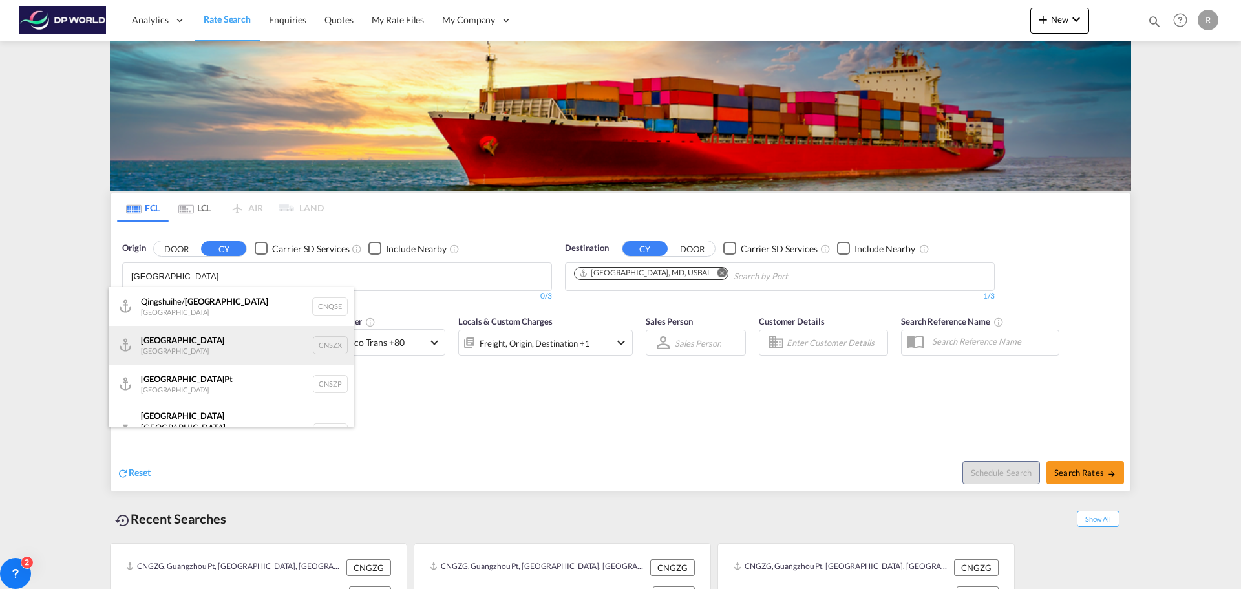
type input "Shenzhen"
click at [222, 350] on div "Shenzhen China CNSZX" at bounding box center [232, 345] width 246 height 39
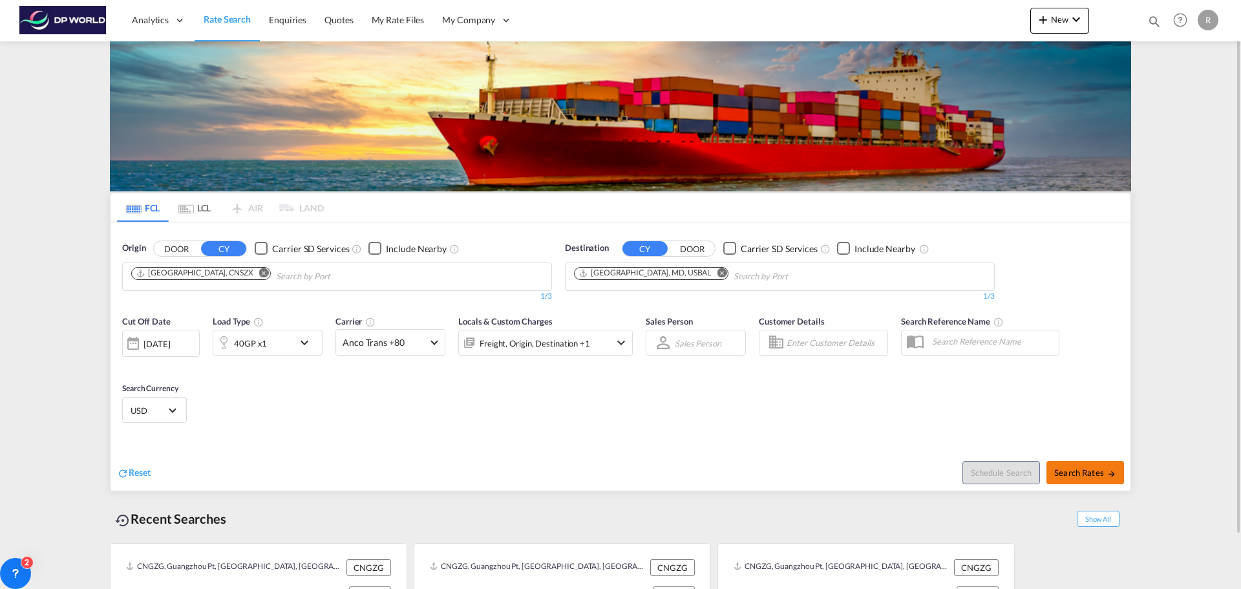
click at [1086, 470] on span "Search Rates" at bounding box center [1085, 472] width 62 height 10
type input "CNSZX to USBAL / 15 Sep 2025"
